Goal: Book appointment/travel/reservation

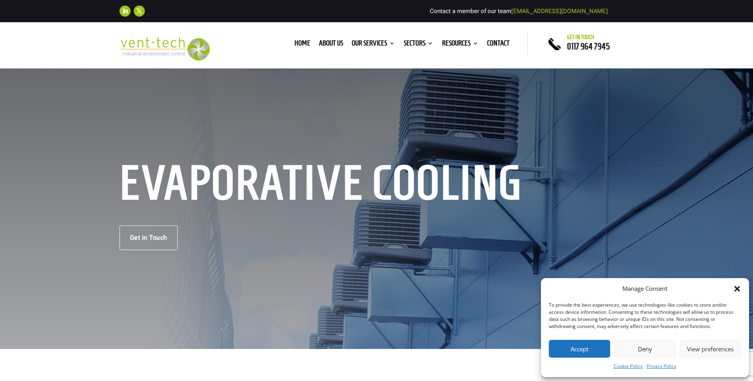
click at [212, 109] on div "Evaporative Cooling Get in Touch" at bounding box center [376, 208] width 753 height 282
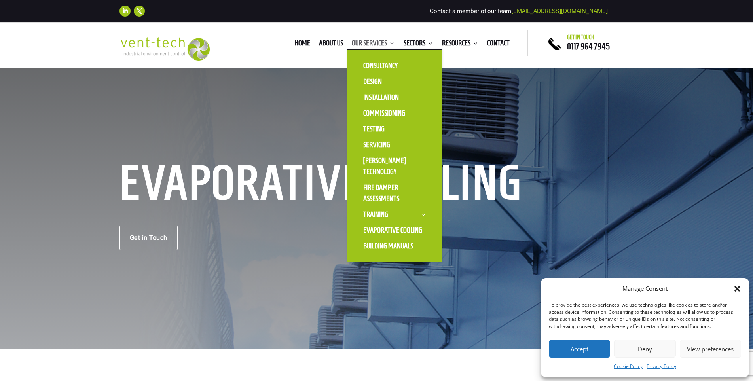
click at [383, 48] on link "Our Services" at bounding box center [373, 44] width 43 height 9
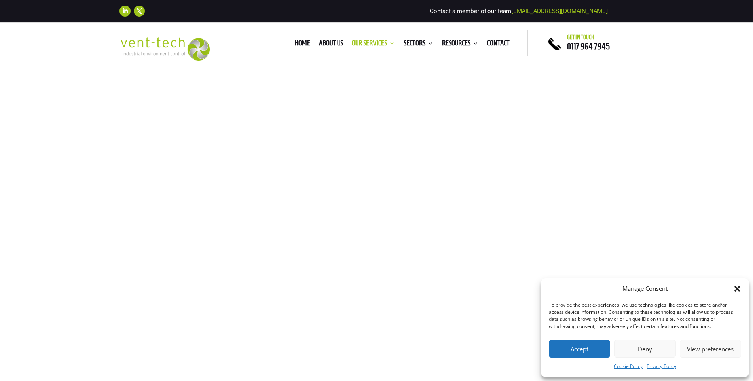
click at [341, 235] on div "Book a site survey" at bounding box center [376, 237] width 514 height 25
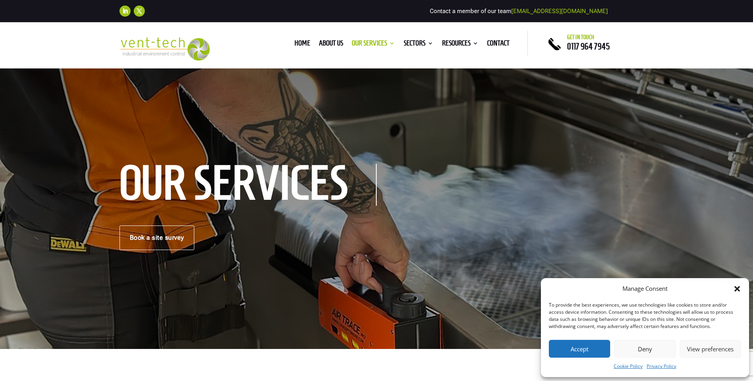
type textarea "0cAFcWeA7Met5RRAosjKxnSdmALvu8fyctS-C77YRq_d1TDDJ8ZHc3uGL6_tObgnogfB-MTk4ax9kfc…"
click at [193, 178] on h1 "Our Services" at bounding box center [247, 185] width 257 height 42
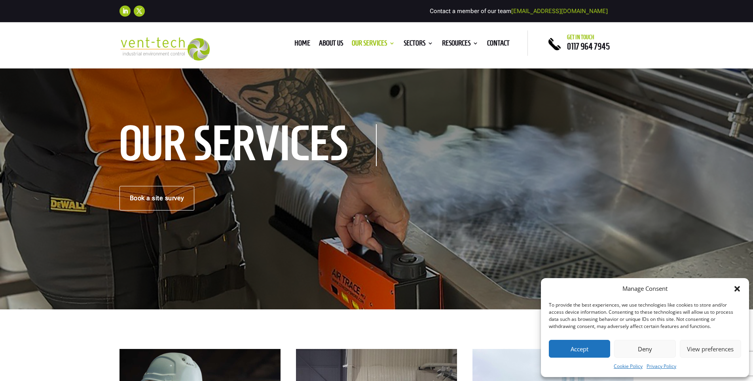
click at [44, 180] on div "Our Services Book a site survey" at bounding box center [376, 169] width 753 height 282
